Goal: Task Accomplishment & Management: Use online tool/utility

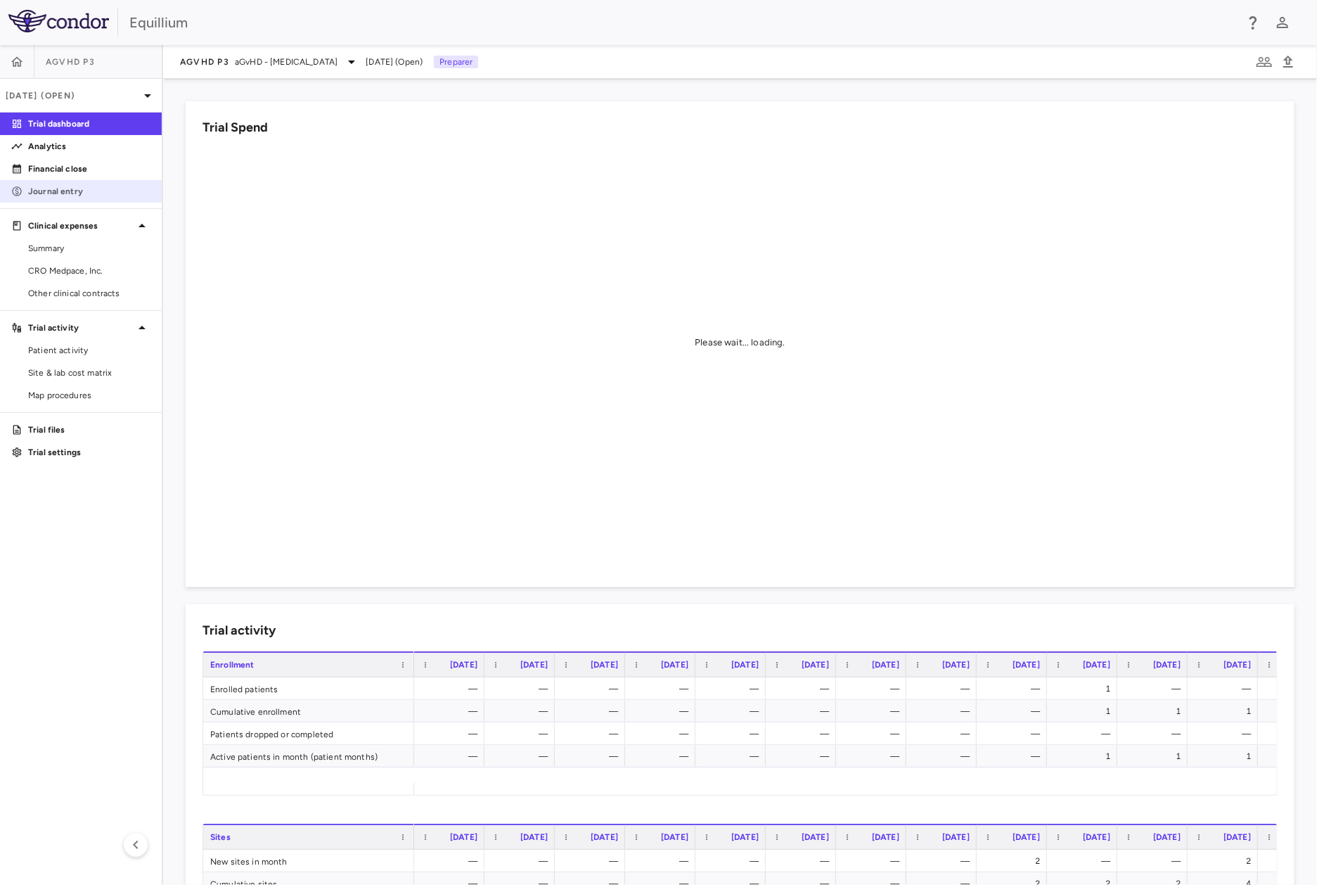
click at [98, 194] on p "Journal entry" at bounding box center [89, 191] width 122 height 13
